Goal: Find specific page/section: Find specific page/section

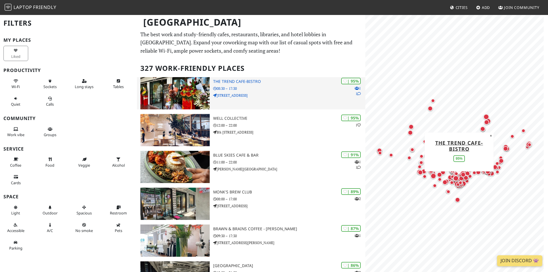
scroll to position [26, 0]
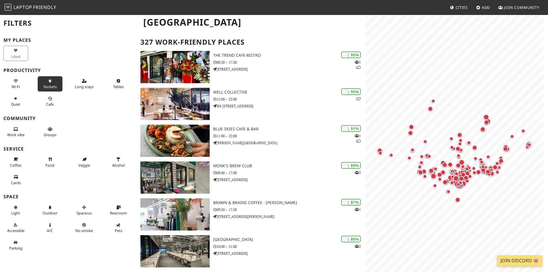
click at [51, 87] on span "Sockets" at bounding box center [49, 86] width 13 height 5
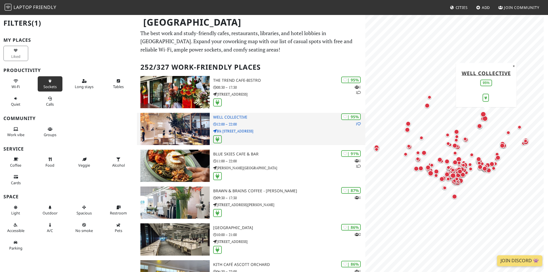
scroll to position [0, 0]
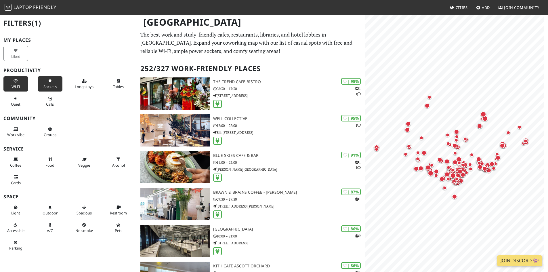
click at [15, 81] on icon at bounding box center [16, 81] width 5 height 4
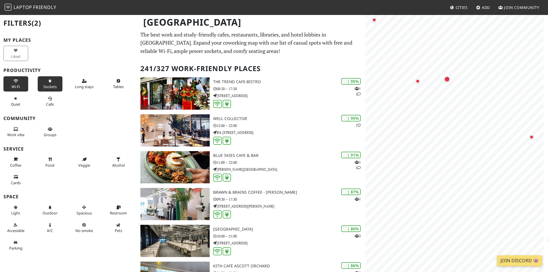
click at [17, 83] on button "Wi-Fi" at bounding box center [15, 83] width 25 height 15
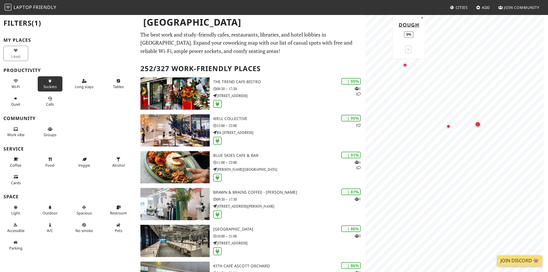
click at [404, 64] on div "Map marker" at bounding box center [405, 65] width 4 height 4
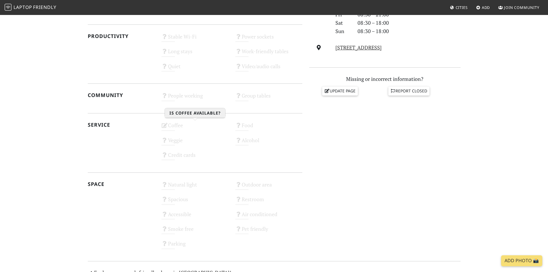
scroll to position [207, 0]
